Goal: Find specific page/section: Find specific page/section

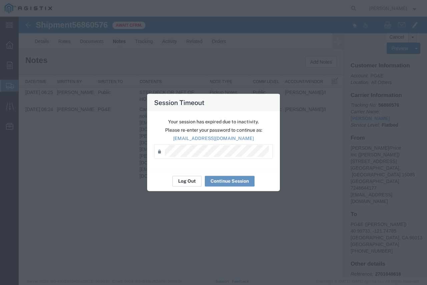
click at [186, 181] on button "Log Out" at bounding box center [186, 181] width 29 height 11
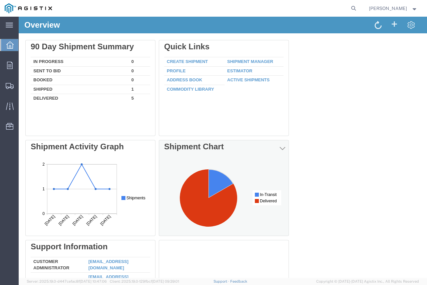
click at [214, 180] on icon at bounding box center [220, 183] width 25 height 29
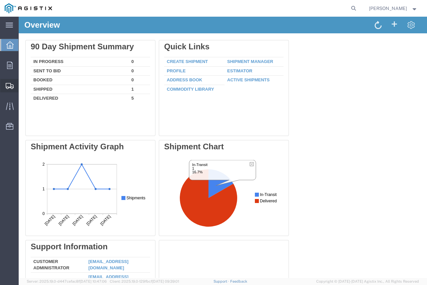
click at [0, 0] on span "Shipment Manager" at bounding box center [0, 0] width 0 height 0
